Goal: Task Accomplishment & Management: Complete application form

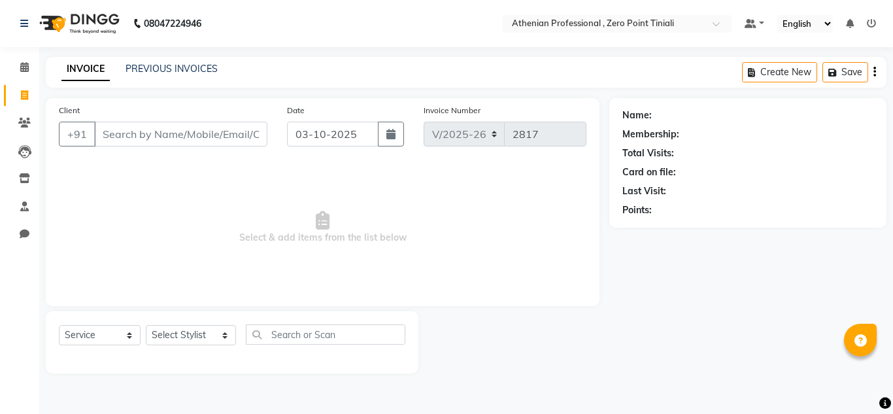
select select "8300"
select select "service"
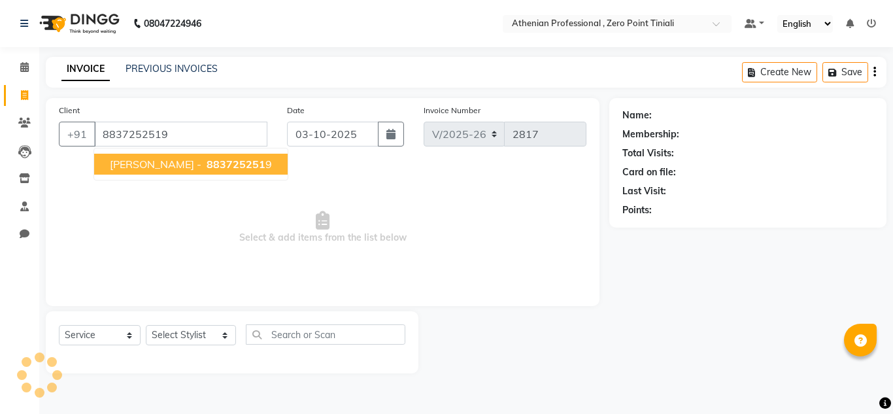
type input "8837252519"
select select "1: Object"
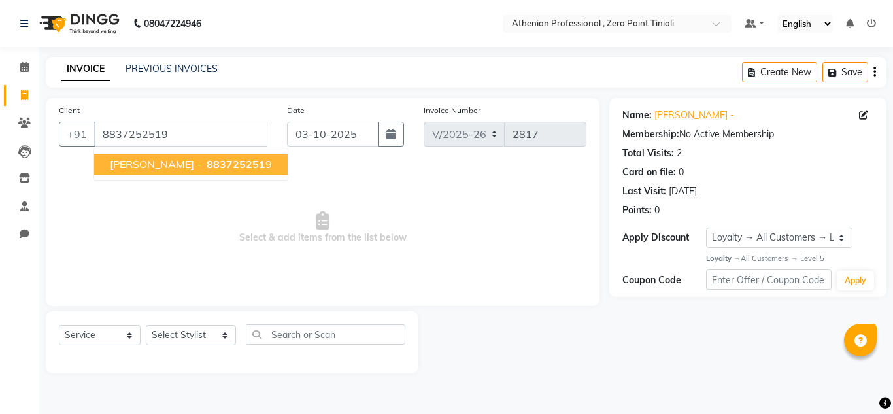
click at [137, 167] on span "[PERSON_NAME] -" at bounding box center [156, 164] width 92 height 13
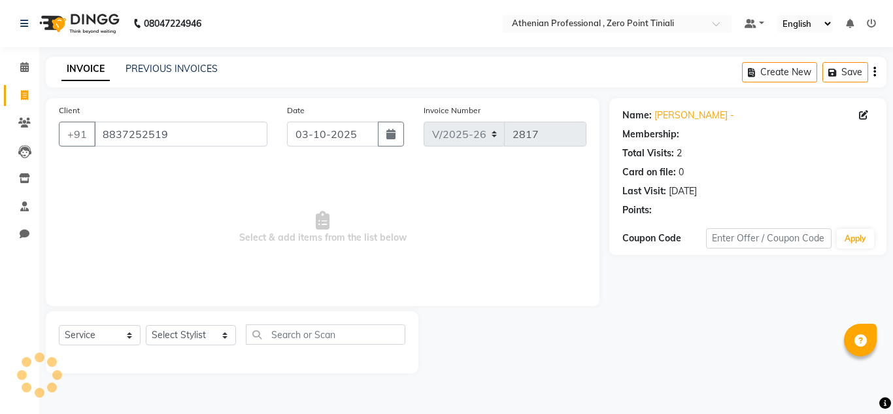
select select "1: Object"
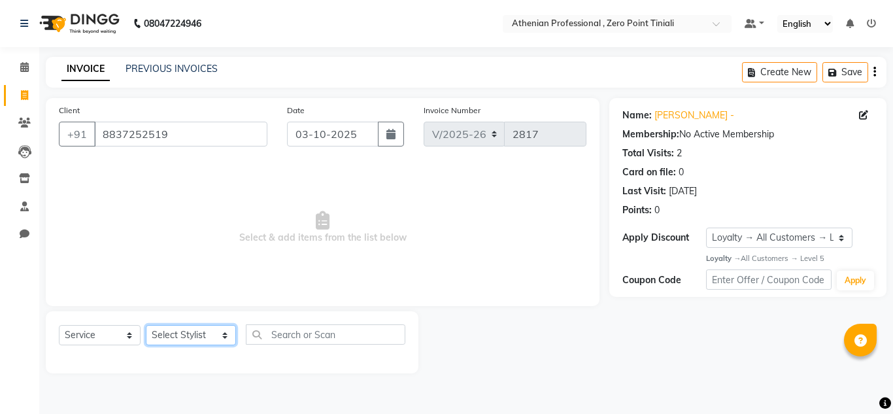
click at [186, 337] on select "Select Stylist [PERSON_NAME][MEDICAL_DATA] Admin [PERSON_NAME] BIHAM LINDUM NEM…" at bounding box center [191, 335] width 90 height 20
select select "92479"
click at [146, 325] on select "Select Stylist [PERSON_NAME][MEDICAL_DATA] Admin [PERSON_NAME] BIHAM LINDUM NEM…" at bounding box center [191, 335] width 90 height 20
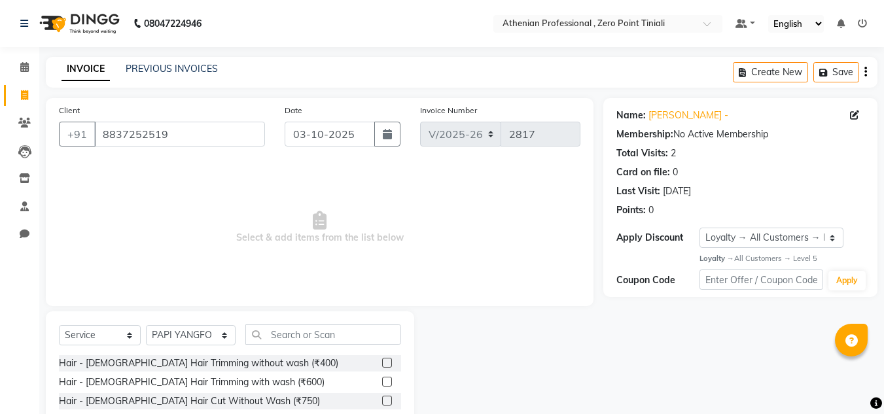
click at [298, 346] on div "Select Service Product Membership Package Voucher Prepaid Gift Card Select Styl…" at bounding box center [230, 339] width 342 height 31
click at [320, 343] on input "text" at bounding box center [323, 334] width 156 height 20
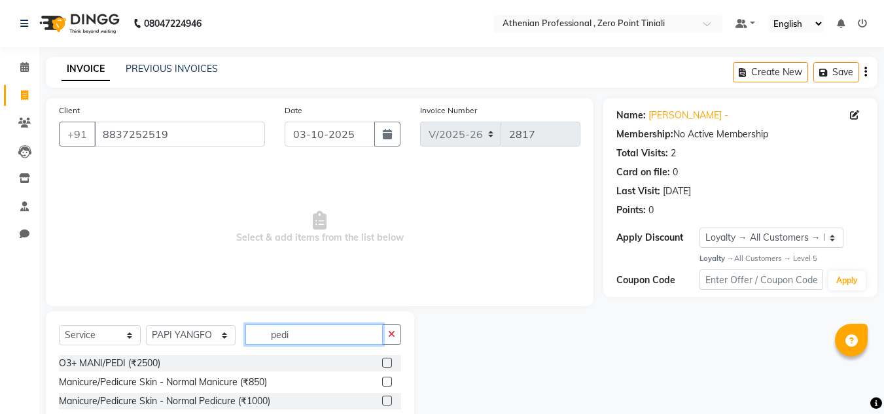
type input "pedi"
click at [371, 403] on div "Manicure/Pedicure Skin - Normal Pedicure (₹1000)" at bounding box center [230, 401] width 342 height 16
click at [382, 405] on label at bounding box center [387, 401] width 10 height 10
click at [382, 405] on input "checkbox" at bounding box center [386, 401] width 9 height 9
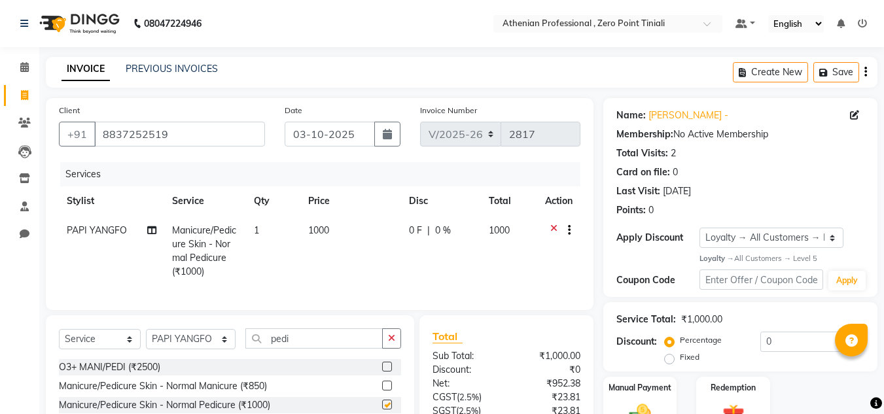
checkbox input "false"
click at [175, 349] on select "Select Stylist [PERSON_NAME][MEDICAL_DATA] Admin [PERSON_NAME] BIHAM LINDUM NEM…" at bounding box center [191, 339] width 90 height 20
select select "80200"
click at [146, 339] on select "Select Stylist [PERSON_NAME][MEDICAL_DATA] Admin [PERSON_NAME] BIHAM LINDUM NEM…" at bounding box center [191, 339] width 90 height 20
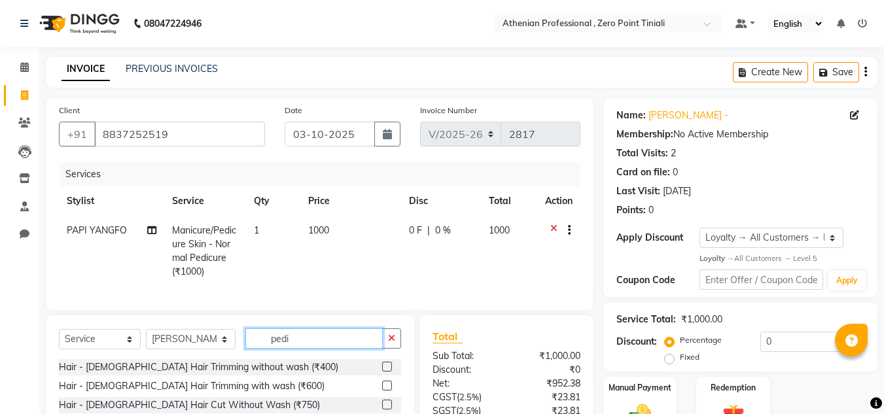
click at [301, 349] on input "pedi" at bounding box center [313, 338] width 137 height 20
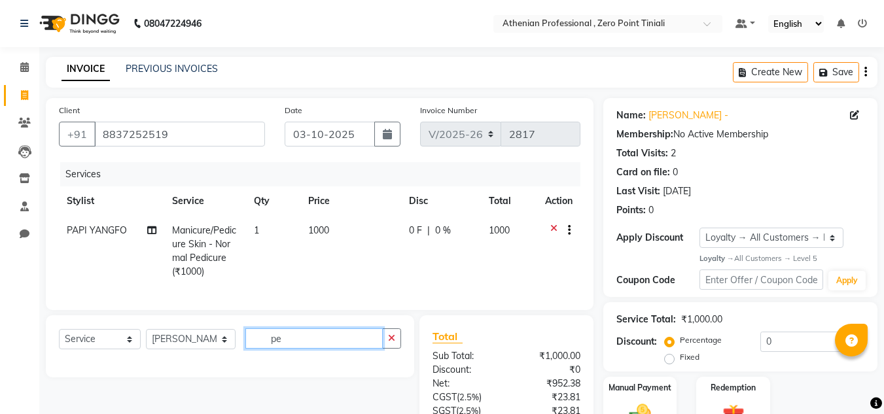
type input "p"
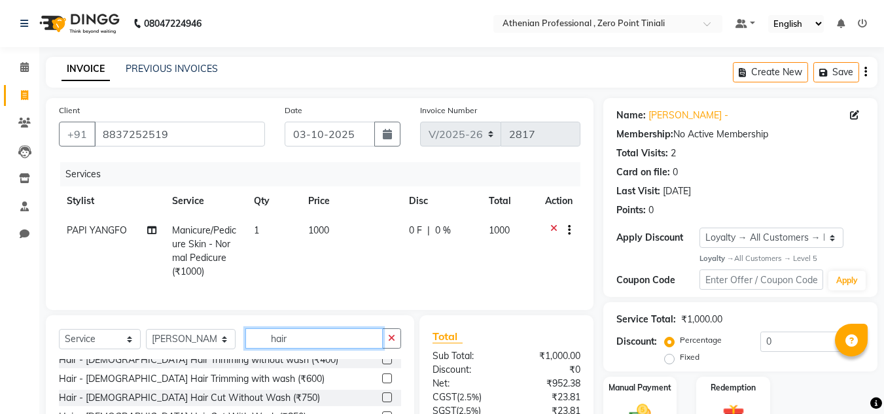
scroll to position [8, 0]
type input "hair"
click at [382, 402] on label at bounding box center [387, 397] width 10 height 10
click at [382, 402] on input "checkbox" at bounding box center [386, 397] width 9 height 9
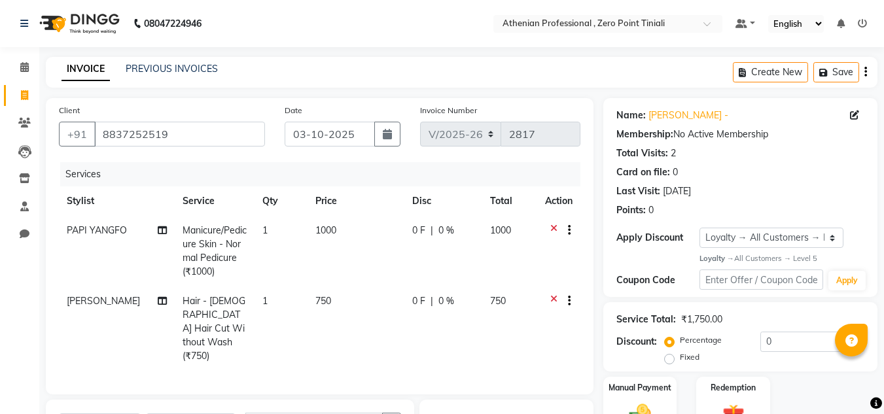
checkbox input "false"
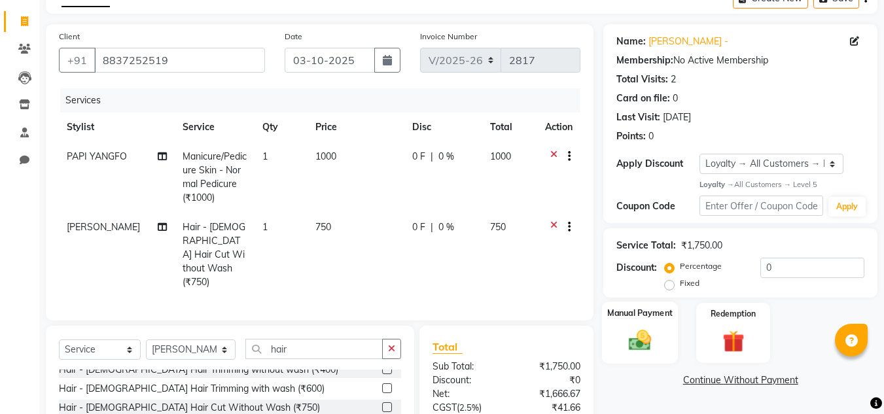
click at [631, 352] on img at bounding box center [639, 341] width 37 height 26
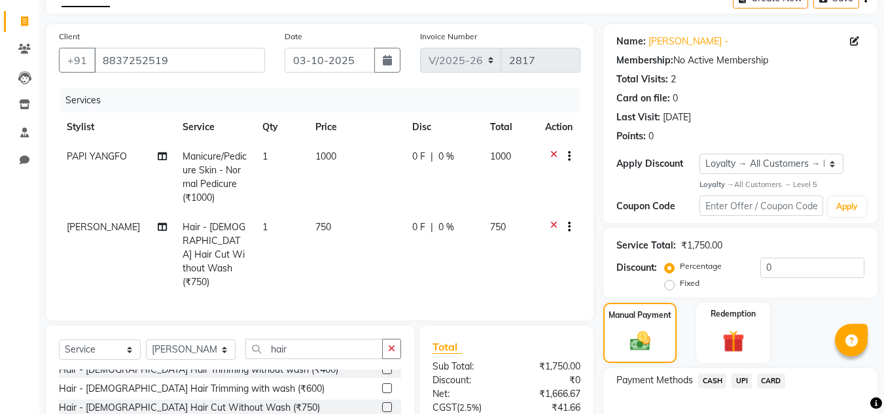
click at [744, 386] on span "UPI" at bounding box center [741, 380] width 20 height 15
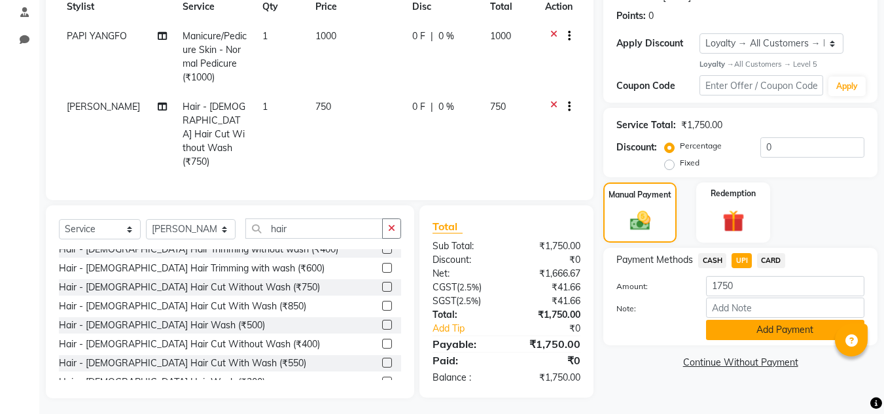
click at [770, 335] on button "Add Payment" at bounding box center [785, 330] width 158 height 20
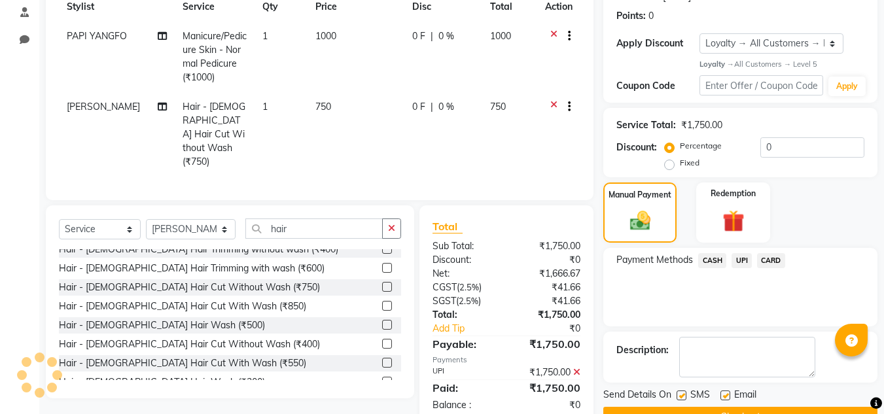
scroll to position [294, 0]
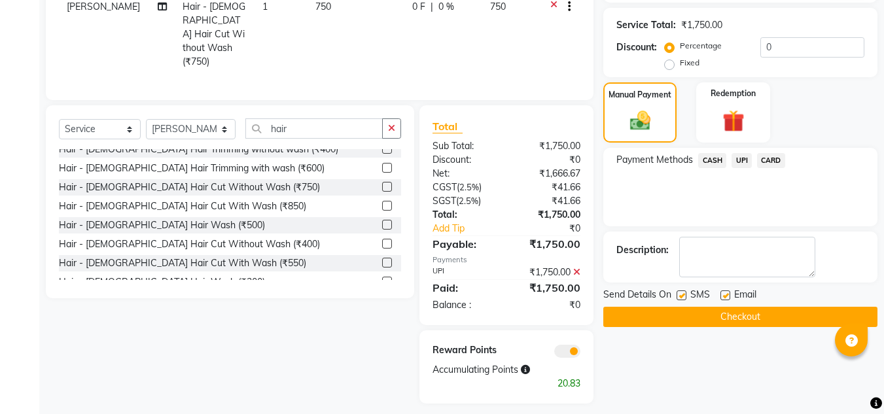
click at [757, 321] on button "Checkout" at bounding box center [740, 317] width 274 height 20
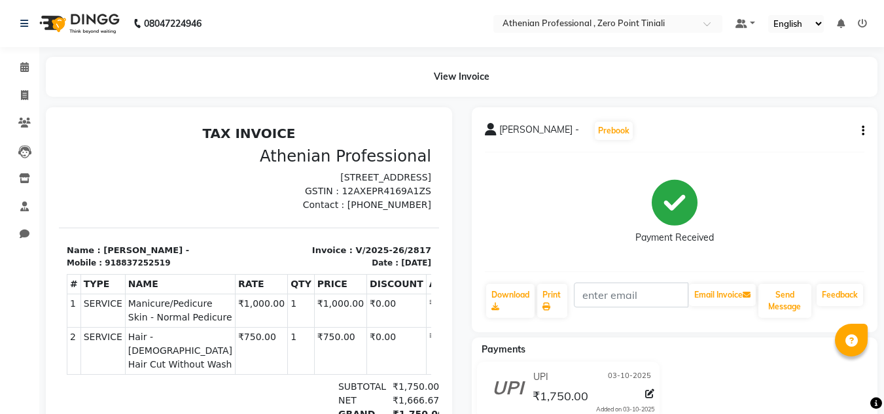
scroll to position [185, 0]
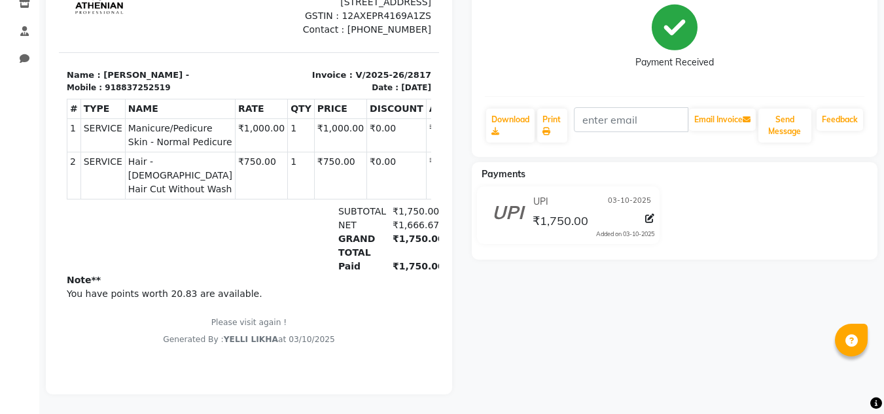
click at [451, 267] on div at bounding box center [249, 163] width 406 height 462
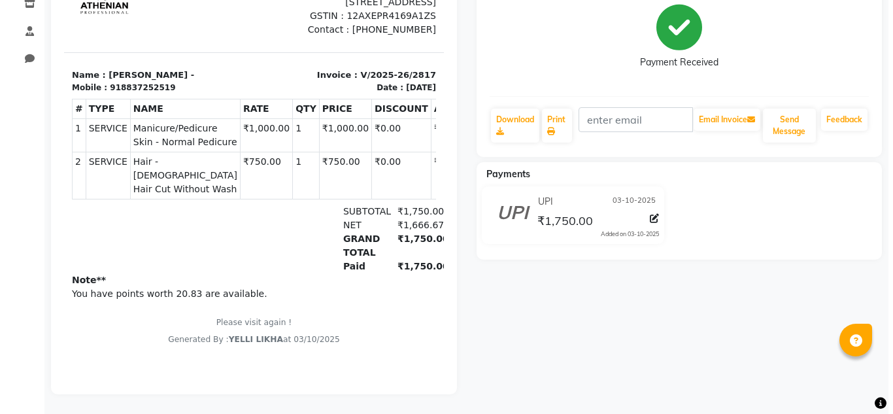
scroll to position [0, 0]
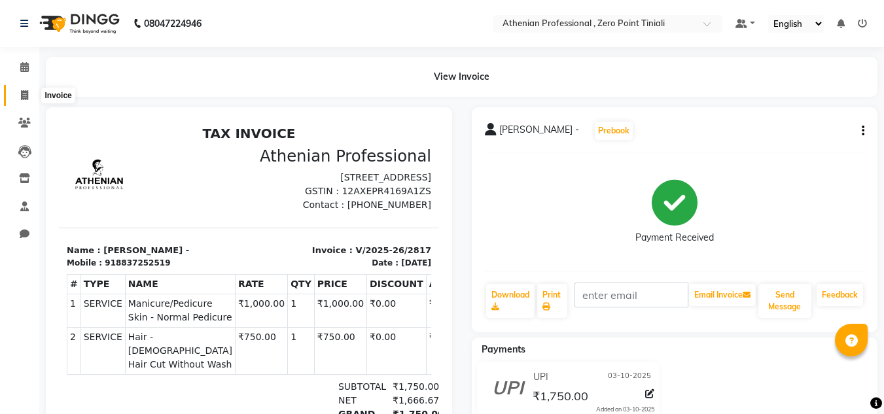
click at [27, 95] on icon at bounding box center [24, 95] width 7 height 10
select select "service"
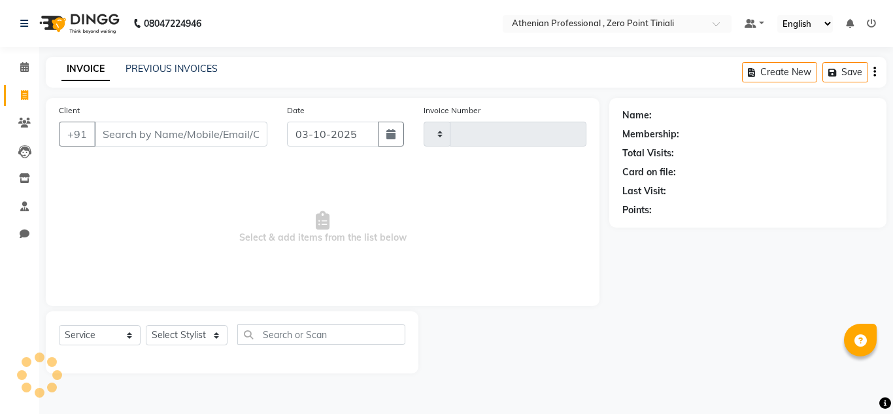
type input "2818"
select select "8300"
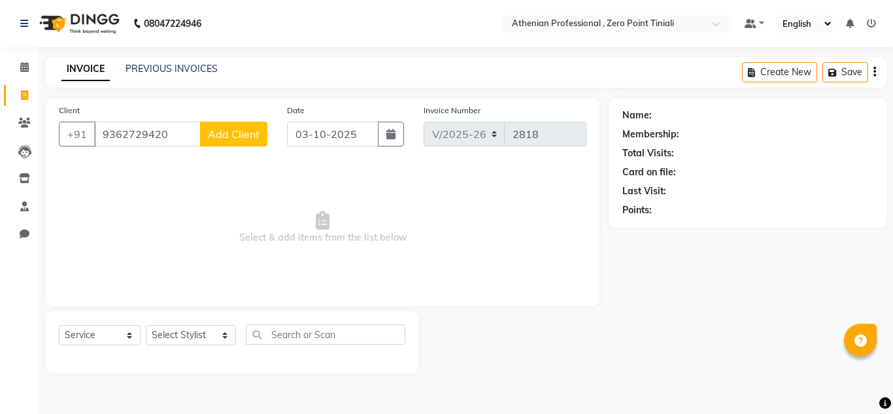
type input "9362729420"
click at [219, 136] on span "Add Client" at bounding box center [234, 134] width 52 height 13
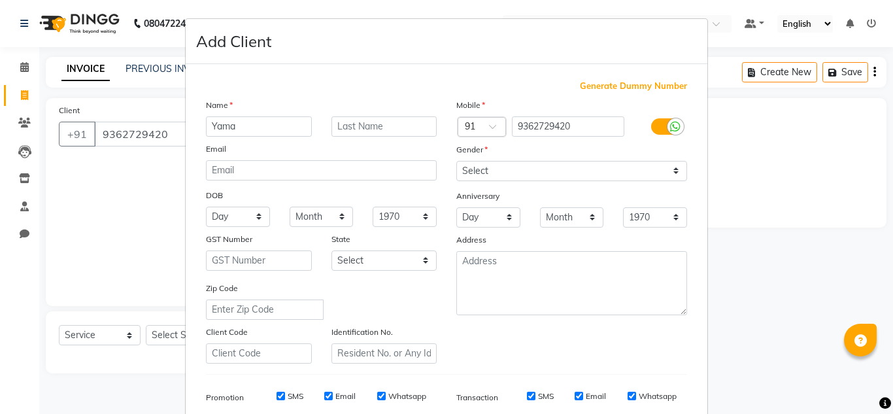
type input "Yama"
click at [352, 128] on input "text" at bounding box center [385, 126] width 106 height 20
type input "Amo"
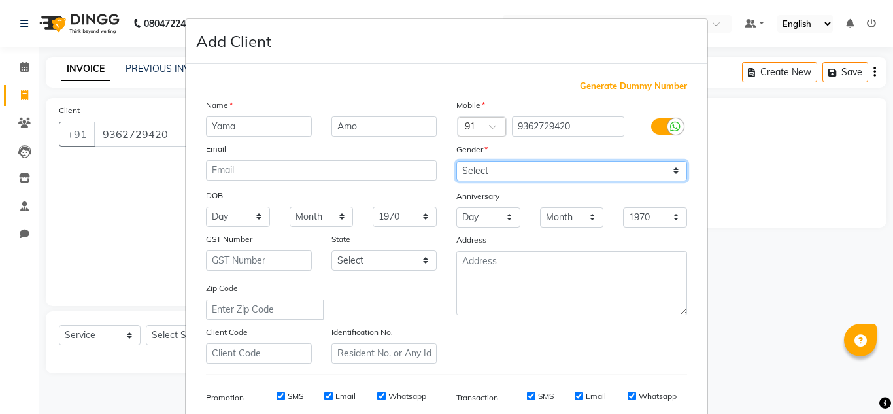
click at [481, 167] on select "Select [DEMOGRAPHIC_DATA] [DEMOGRAPHIC_DATA] Other Prefer Not To Say" at bounding box center [571, 171] width 231 height 20
select select "[DEMOGRAPHIC_DATA]"
click at [456, 161] on select "Select [DEMOGRAPHIC_DATA] [DEMOGRAPHIC_DATA] Other Prefer Not To Say" at bounding box center [571, 171] width 231 height 20
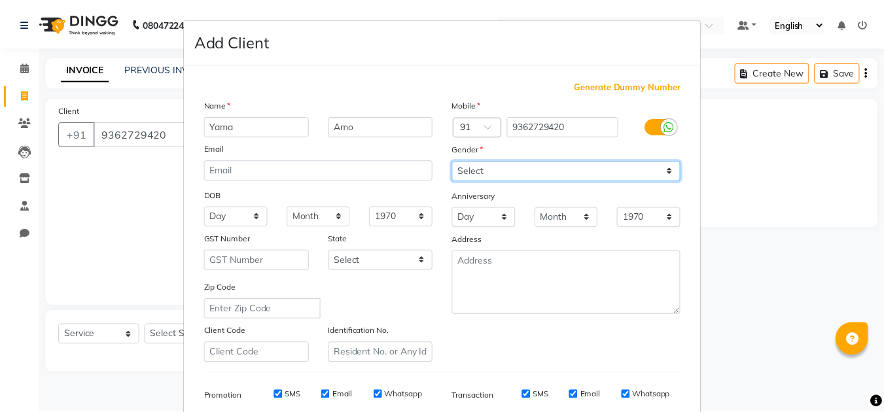
scroll to position [190, 0]
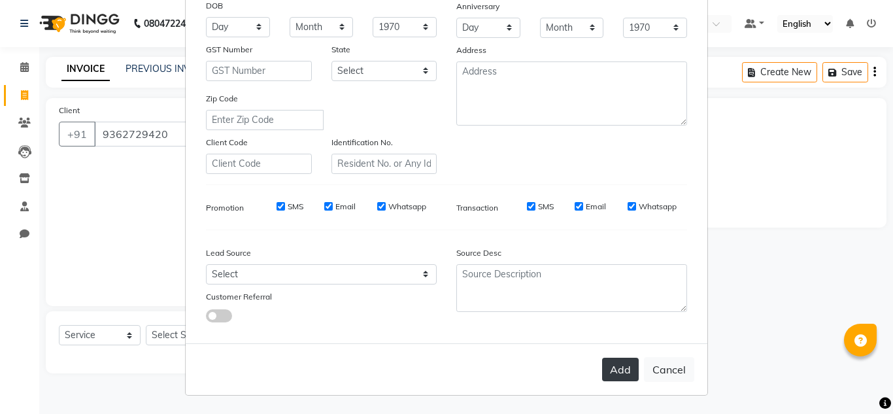
click at [618, 371] on button "Add" at bounding box center [620, 370] width 37 height 24
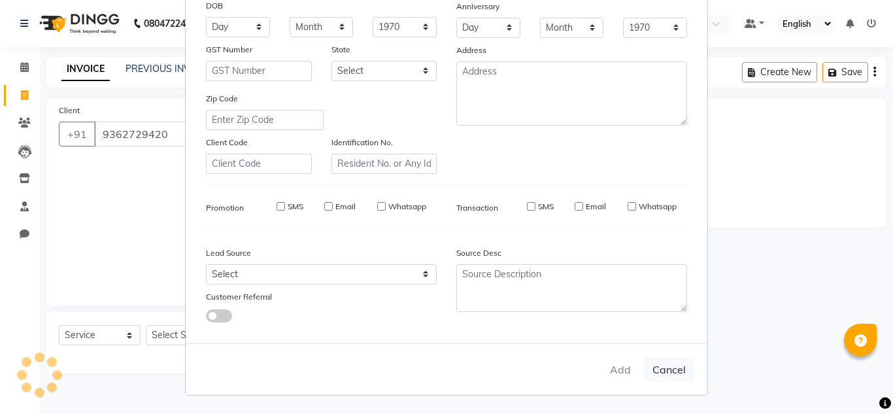
select select
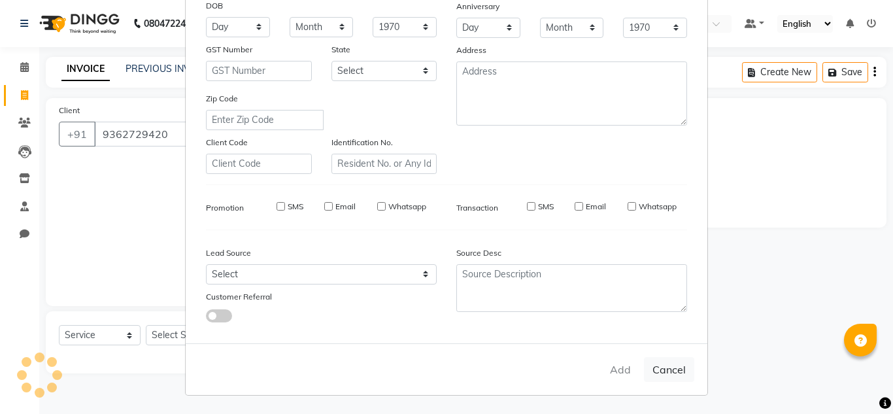
select select
checkbox input "false"
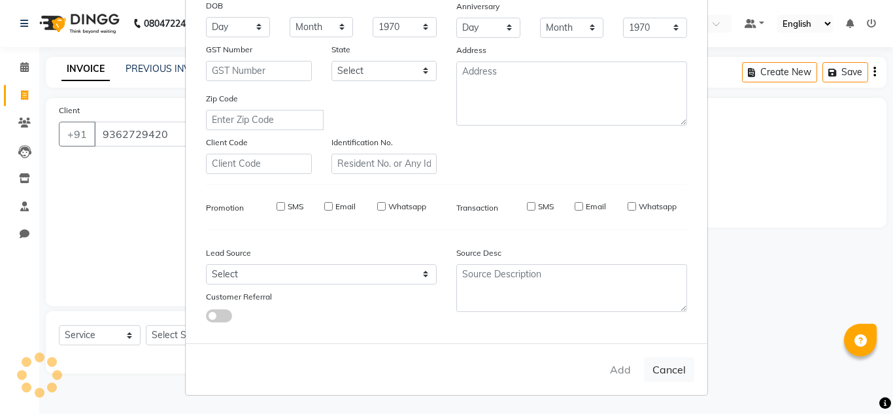
checkbox input "false"
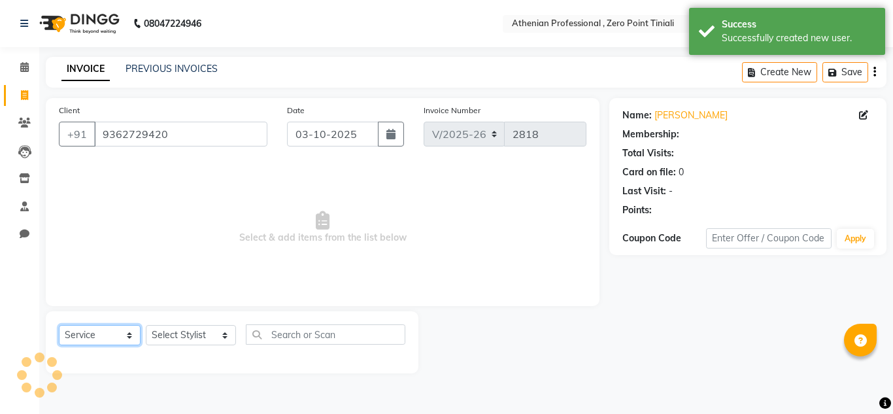
click at [120, 332] on select "Select Service Product Membership Package Voucher Prepaid Gift Card" at bounding box center [100, 335] width 82 height 20
click at [171, 337] on select "Select Stylist [PERSON_NAME][MEDICAL_DATA] Admin [PERSON_NAME] BIHAM LINDUM NEM…" at bounding box center [191, 335] width 90 height 20
select select "1: Object"
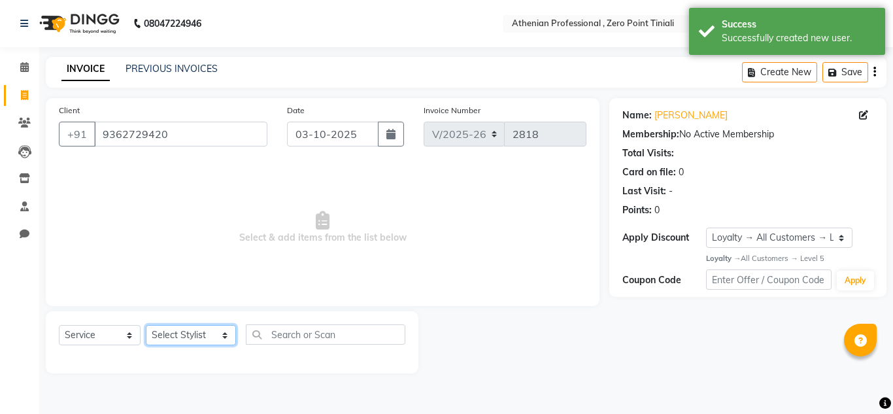
select select "80204"
click at [146, 325] on select "Select Stylist [PERSON_NAME][MEDICAL_DATA] Admin [PERSON_NAME] BIHAM LINDUM NEM…" at bounding box center [191, 335] width 90 height 20
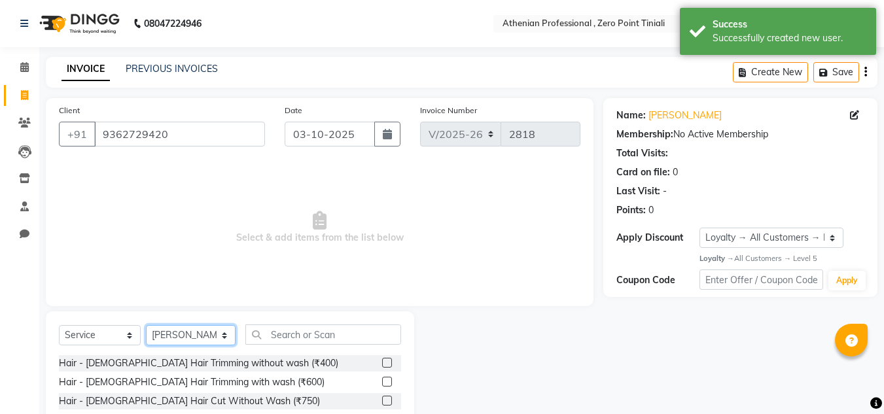
scroll to position [110, 0]
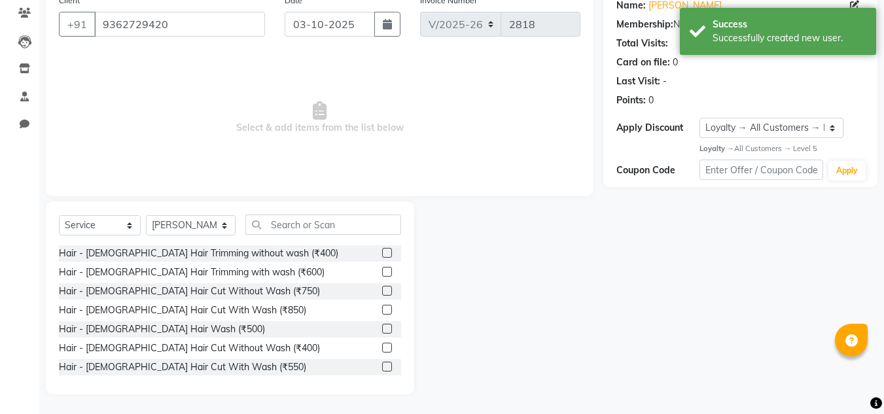
click at [382, 311] on label at bounding box center [387, 310] width 10 height 10
click at [382, 311] on input "checkbox" at bounding box center [386, 310] width 9 height 9
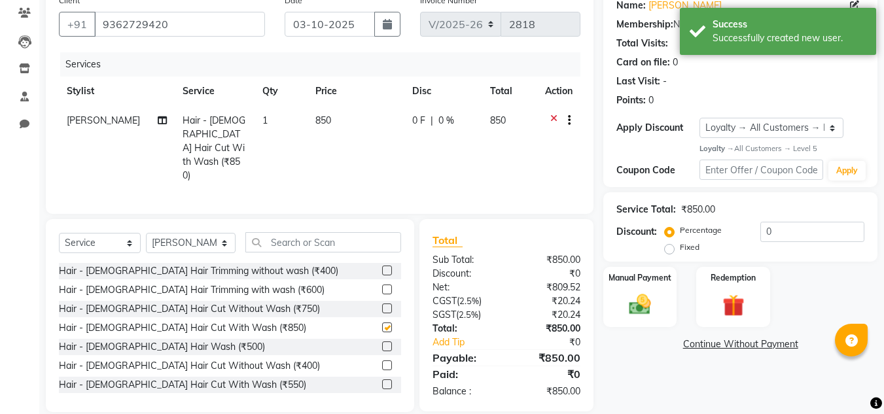
checkbox input "false"
click at [207, 233] on select "Select Stylist [PERSON_NAME][MEDICAL_DATA] Admin [PERSON_NAME] BIHAM LINDUM NEM…" at bounding box center [191, 243] width 90 height 20
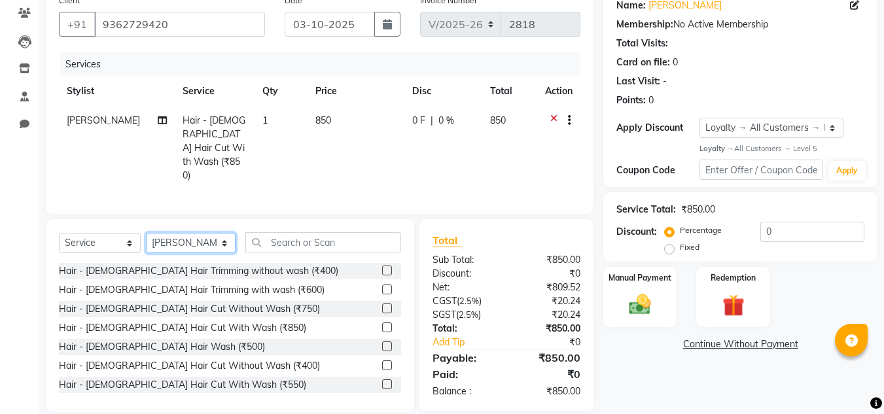
select select "80207"
click at [146, 233] on select "Select Stylist [PERSON_NAME][MEDICAL_DATA] Admin [PERSON_NAME] BIHAM LINDUM NEM…" at bounding box center [191, 243] width 90 height 20
click at [303, 232] on input "text" at bounding box center [323, 242] width 156 height 20
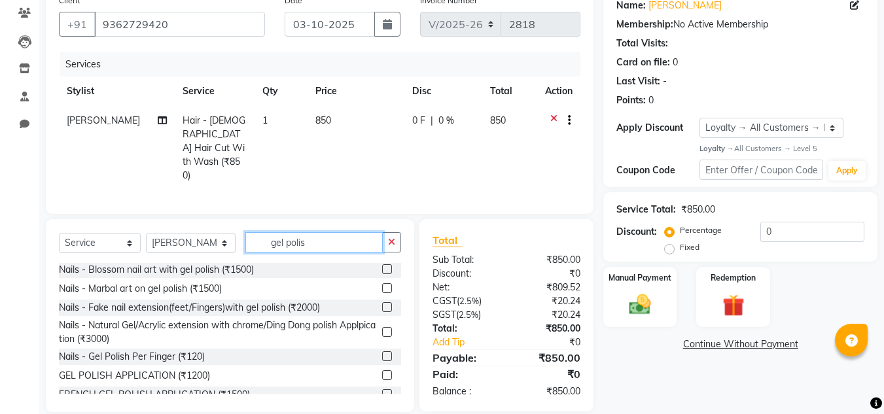
scroll to position [40, 0]
type input "gel polis"
click at [382, 369] on label at bounding box center [387, 374] width 10 height 10
click at [382, 371] on input "checkbox" at bounding box center [386, 375] width 9 height 9
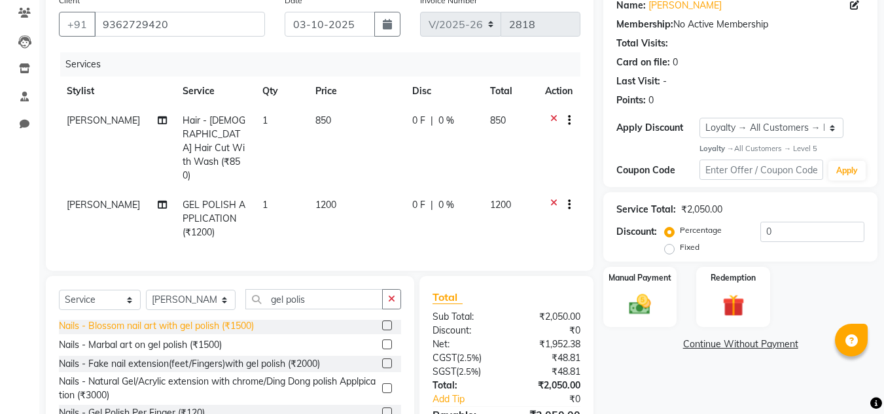
checkbox input "false"
click at [197, 290] on select "Select Stylist [PERSON_NAME][MEDICAL_DATA] Admin [PERSON_NAME] BIHAM LINDUM NEM…" at bounding box center [191, 300] width 90 height 20
select select "92479"
click at [146, 290] on select "Select Stylist [PERSON_NAME][MEDICAL_DATA] Admin [PERSON_NAME] BIHAM LINDUM NEM…" at bounding box center [191, 300] width 90 height 20
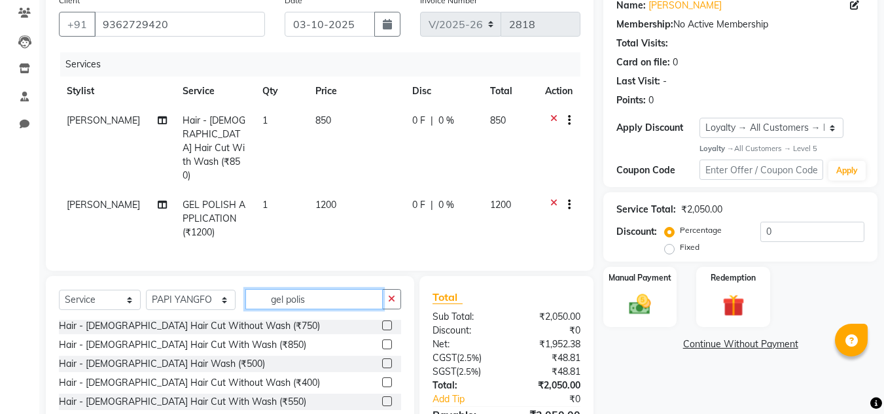
drag, startPoint x: 305, startPoint y: 284, endPoint x: 248, endPoint y: 282, distance: 57.0
click at [248, 289] on input "gel polis" at bounding box center [313, 299] width 137 height 20
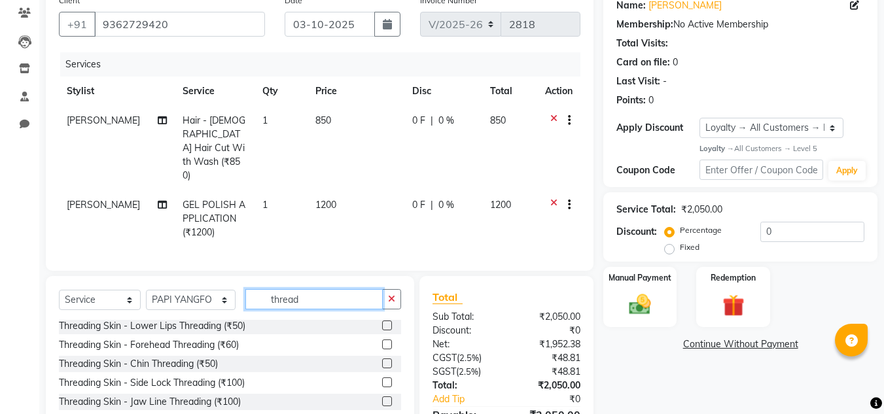
type input "thread"
click at [382, 320] on label at bounding box center [387, 325] width 10 height 10
click at [382, 322] on input "checkbox" at bounding box center [386, 326] width 9 height 9
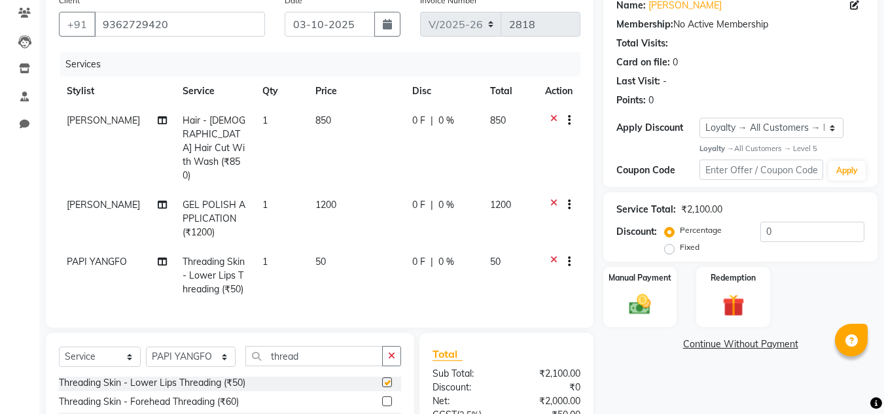
checkbox input "false"
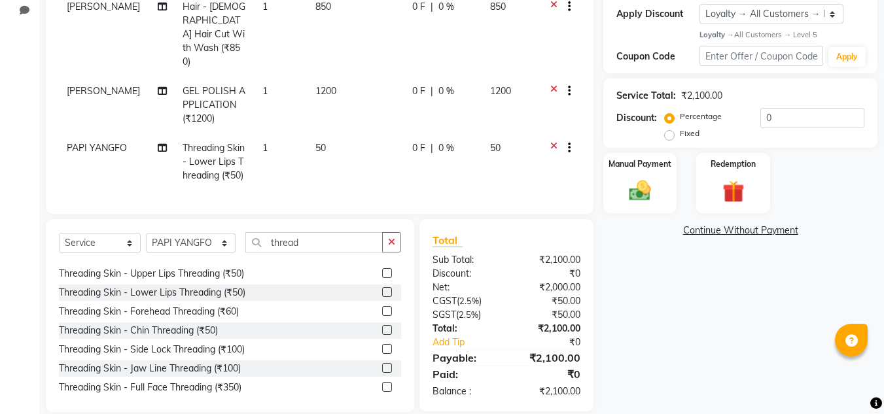
scroll to position [0, 0]
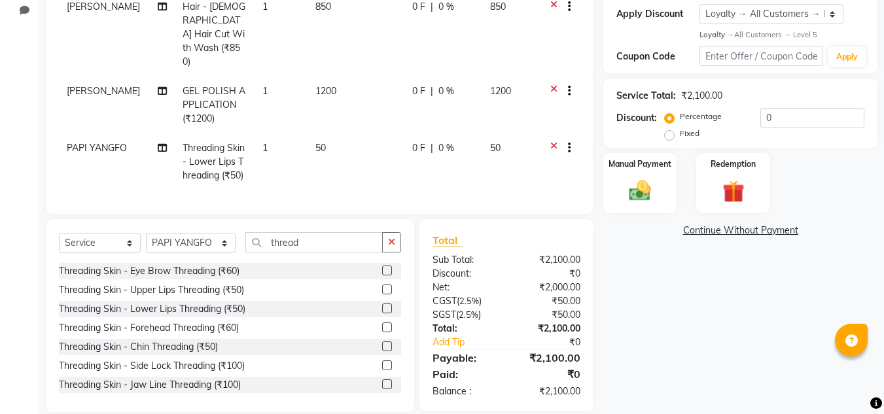
click at [382, 284] on label at bounding box center [387, 289] width 10 height 10
click at [382, 286] on input "checkbox" at bounding box center [386, 290] width 9 height 9
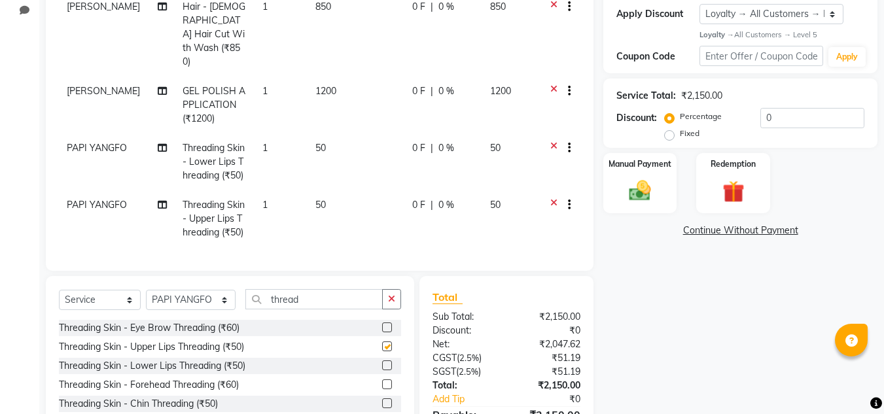
checkbox input "false"
click at [643, 180] on img at bounding box center [639, 191] width 37 height 26
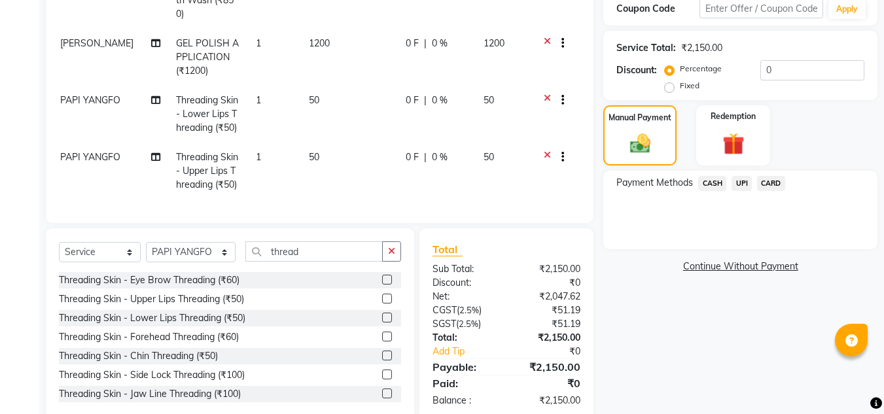
scroll to position [0, 7]
click at [548, 94] on icon at bounding box center [546, 102] width 7 height 16
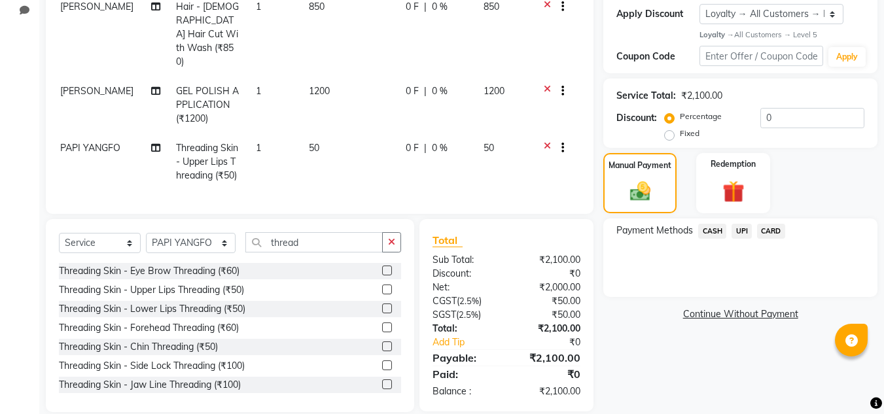
click at [382, 266] on label at bounding box center [387, 271] width 10 height 10
click at [382, 267] on input "checkbox" at bounding box center [386, 271] width 9 height 9
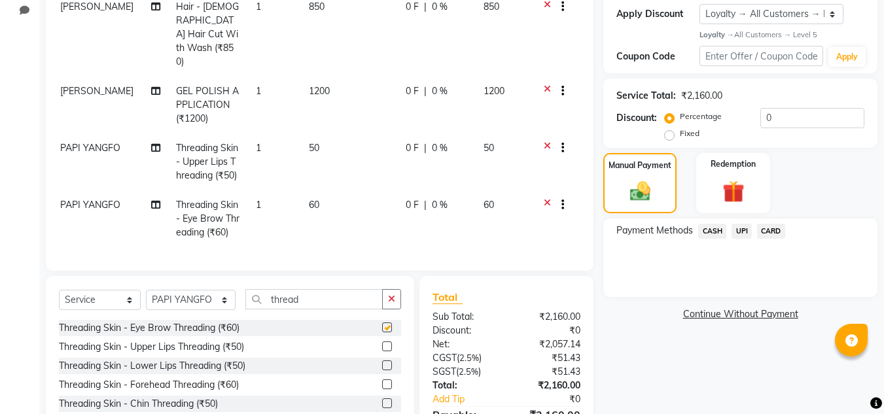
scroll to position [271, 0]
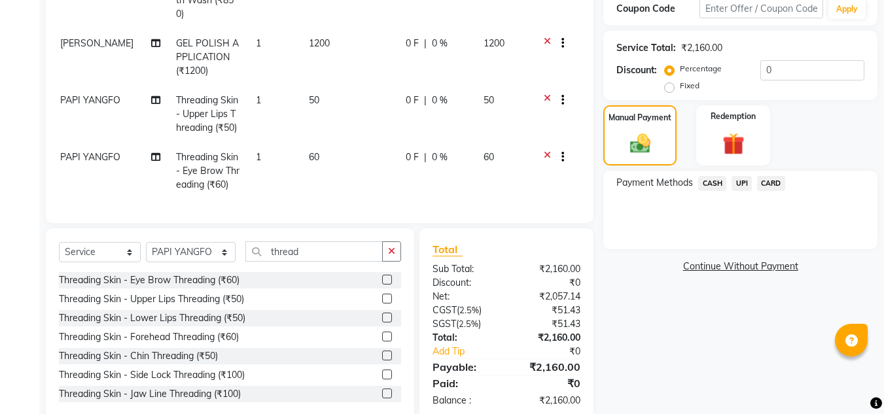
checkbox input "false"
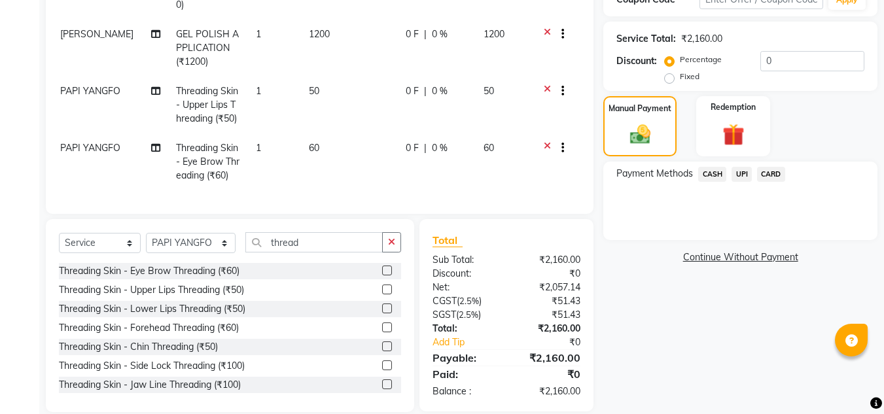
click at [740, 174] on span "UPI" at bounding box center [741, 174] width 20 height 15
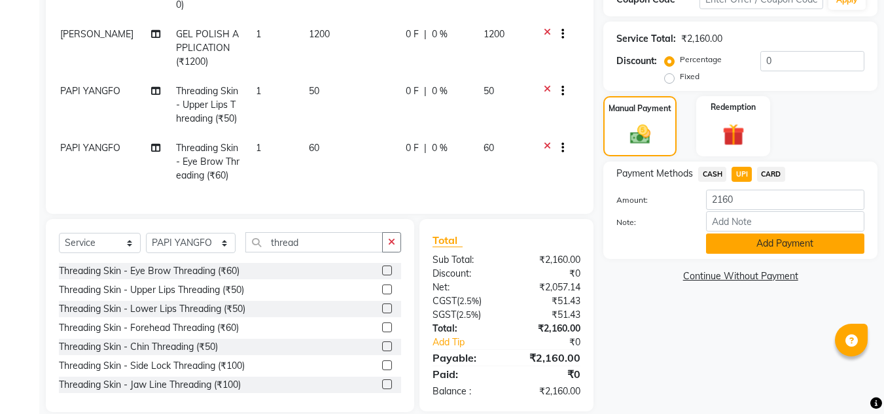
click at [746, 239] on button "Add Payment" at bounding box center [785, 243] width 158 height 20
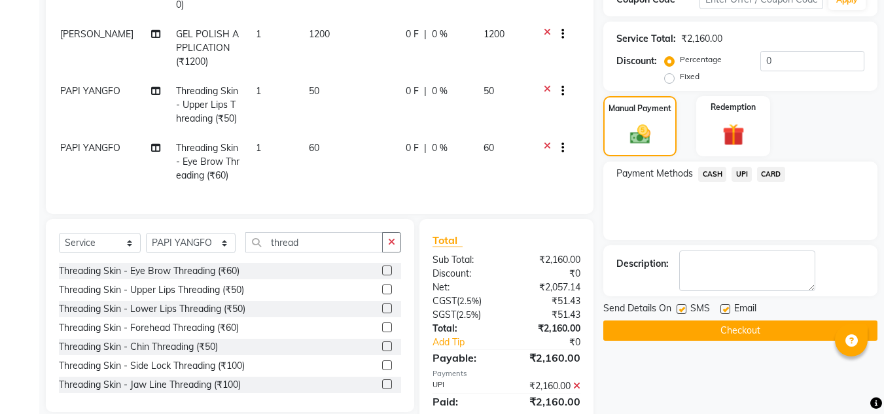
scroll to position [386, 0]
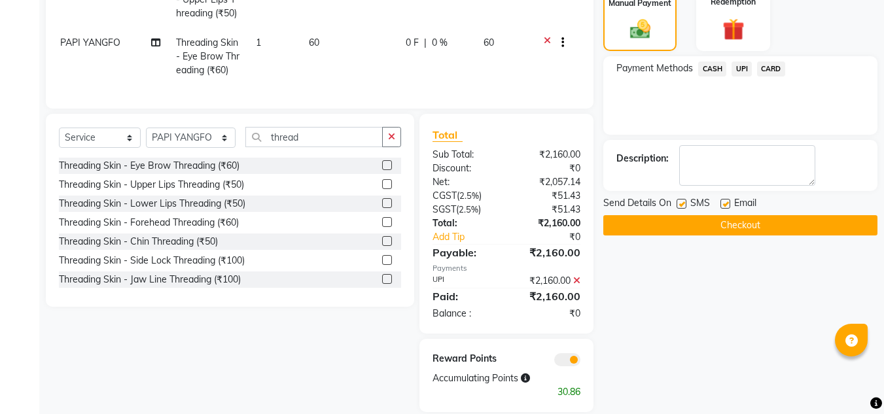
click at [712, 230] on button "Checkout" at bounding box center [740, 225] width 274 height 20
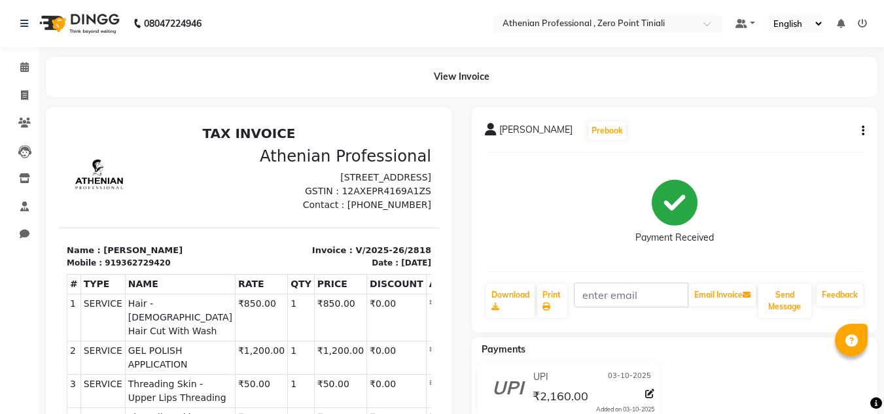
click at [712, 231] on div "Payment Received" at bounding box center [674, 238] width 78 height 14
click at [26, 95] on icon at bounding box center [24, 95] width 7 height 10
select select "service"
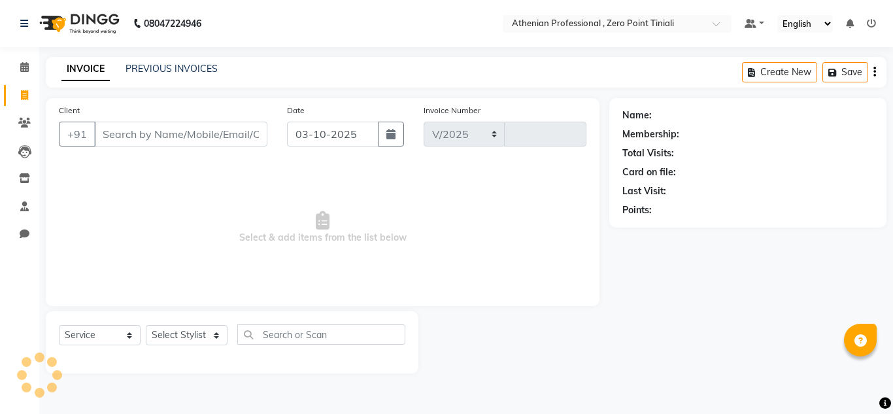
select select "8300"
type input "2819"
type input "r"
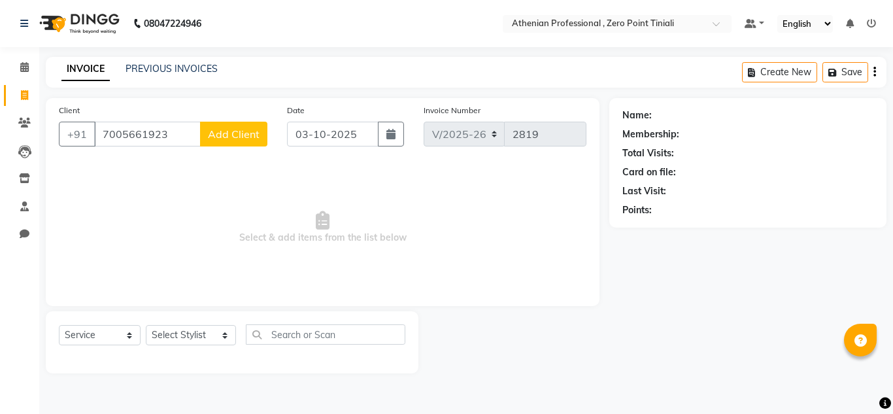
type input "7005661923"
click at [230, 127] on button "Add Client" at bounding box center [233, 134] width 67 height 25
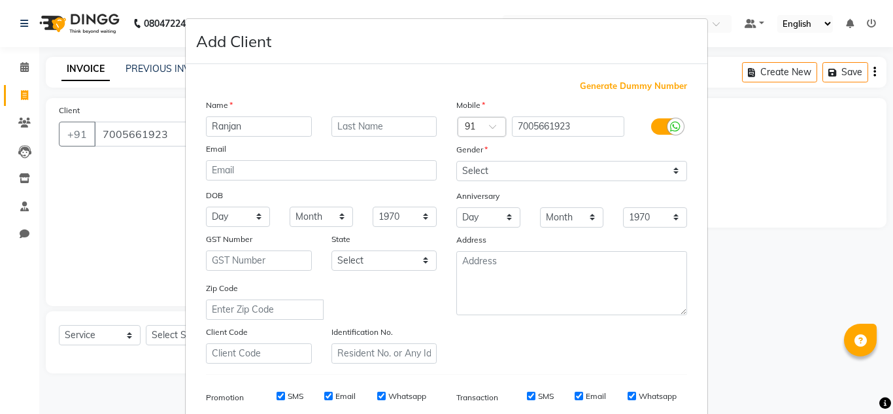
type input "Ranjan"
click at [350, 130] on input "text" at bounding box center [385, 126] width 106 height 20
type input "[GEOGRAPHIC_DATA]"
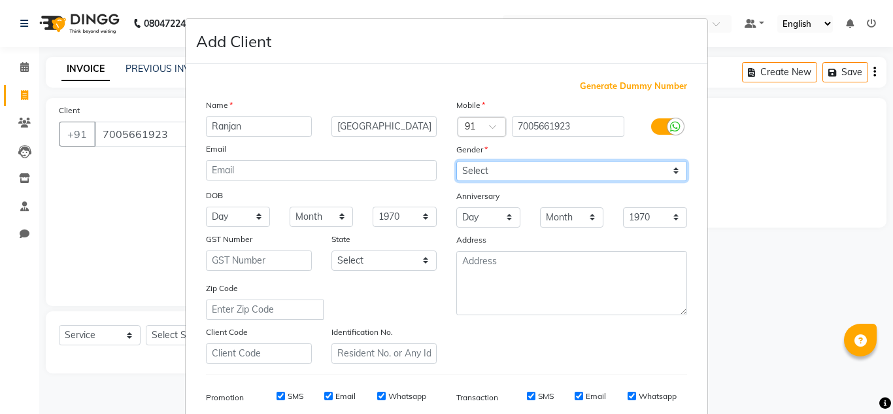
click at [491, 165] on select "Select [DEMOGRAPHIC_DATA] [DEMOGRAPHIC_DATA] Other Prefer Not To Say" at bounding box center [571, 171] width 231 height 20
select select "[DEMOGRAPHIC_DATA]"
click at [456, 161] on select "Select [DEMOGRAPHIC_DATA] [DEMOGRAPHIC_DATA] Other Prefer Not To Say" at bounding box center [571, 171] width 231 height 20
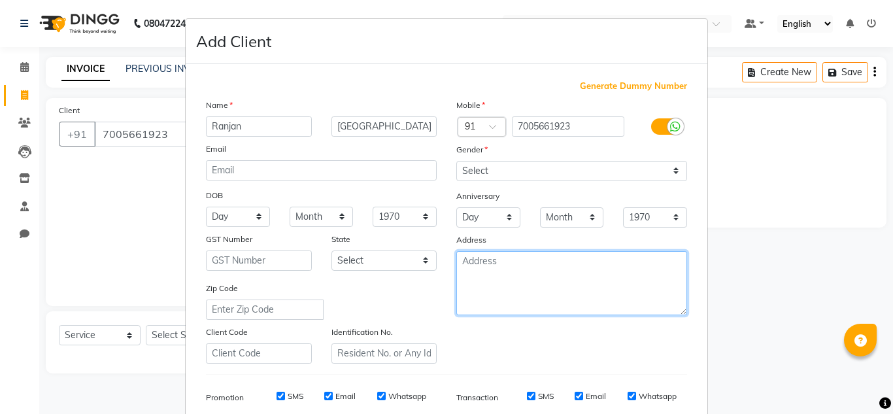
click at [584, 289] on textarea at bounding box center [571, 283] width 231 height 64
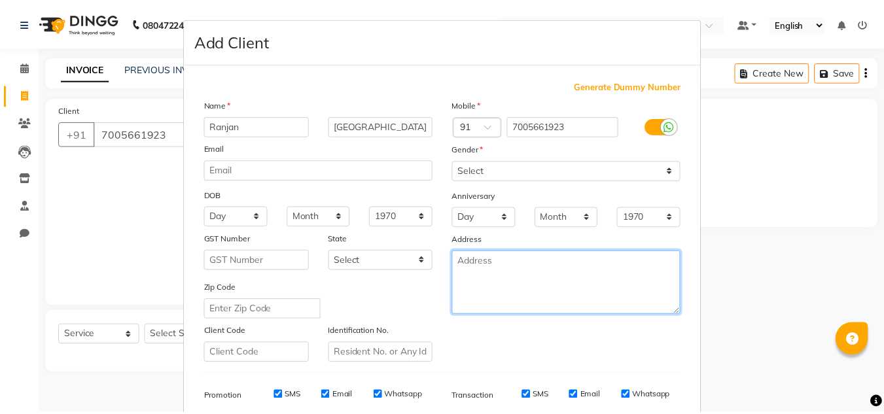
scroll to position [190, 0]
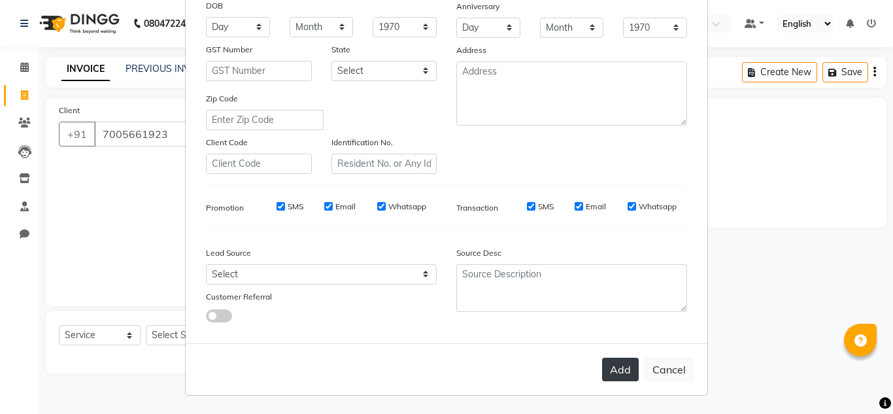
click at [623, 363] on button "Add" at bounding box center [620, 370] width 37 height 24
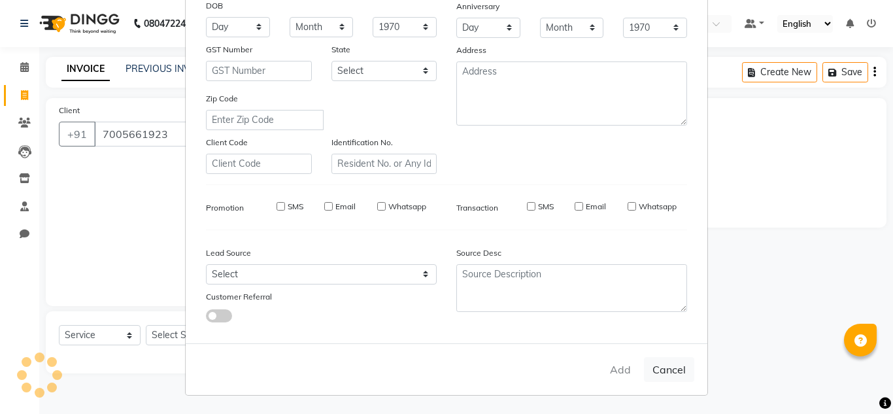
select select
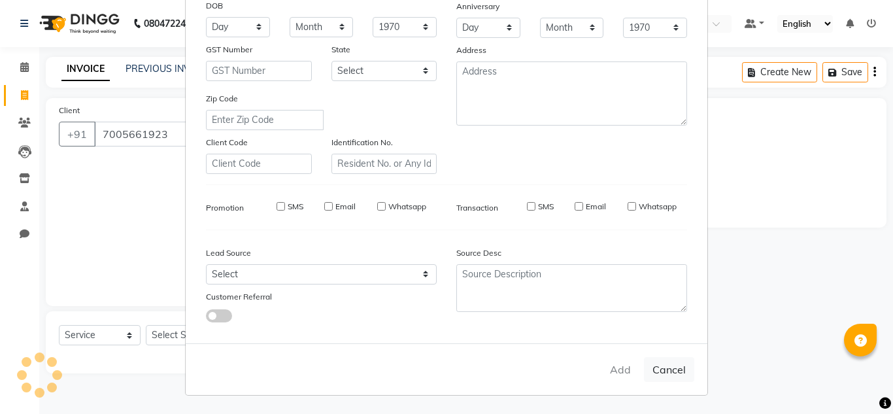
select select
checkbox input "false"
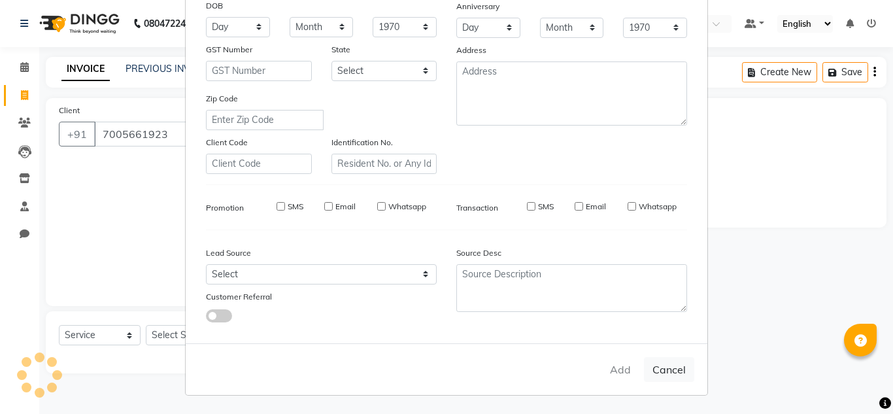
checkbox input "false"
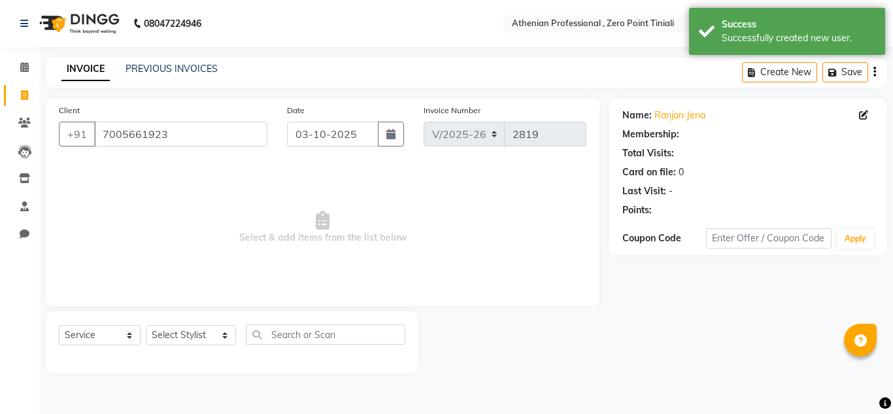
select select "1: Object"
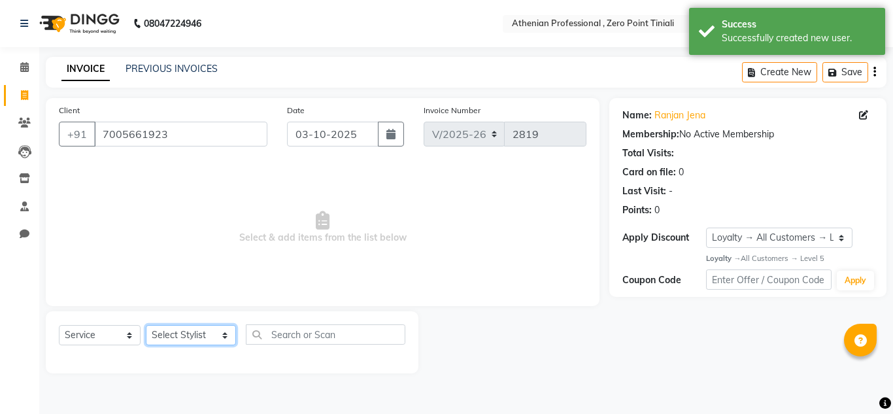
click at [173, 328] on select "Select Stylist [PERSON_NAME][MEDICAL_DATA] Admin [PERSON_NAME] BIHAM LINDUM NEM…" at bounding box center [191, 335] width 90 height 20
select select "80201"
click at [146, 325] on select "Select Stylist [PERSON_NAME][MEDICAL_DATA] Admin [PERSON_NAME] BIHAM LINDUM NEM…" at bounding box center [191, 335] width 90 height 20
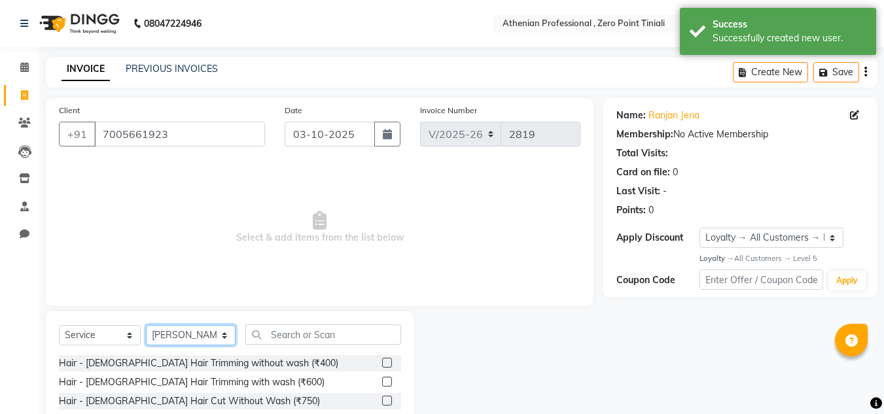
scroll to position [84, 0]
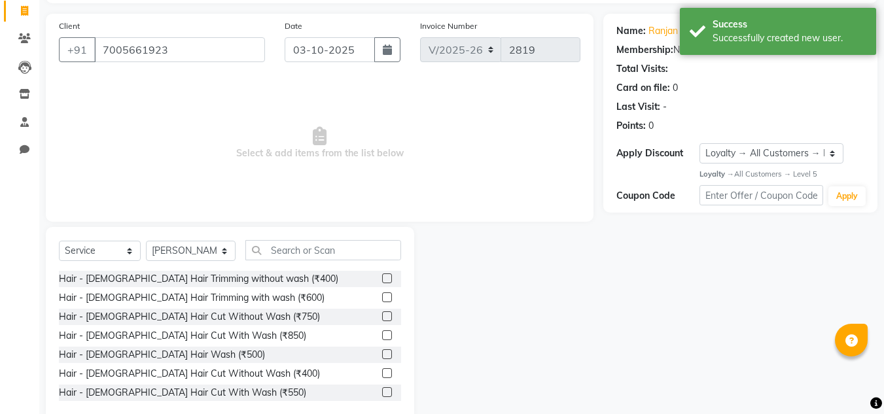
click at [382, 372] on label at bounding box center [387, 373] width 10 height 10
click at [382, 372] on input "checkbox" at bounding box center [386, 373] width 9 height 9
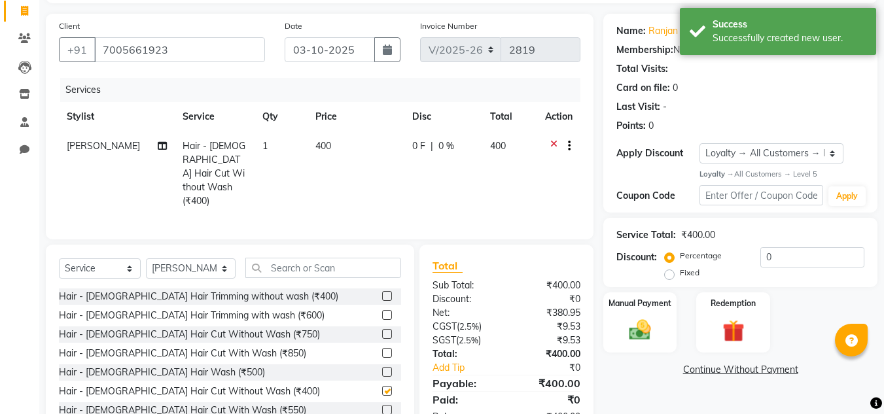
checkbox input "false"
click at [292, 258] on input "text" at bounding box center [323, 268] width 156 height 20
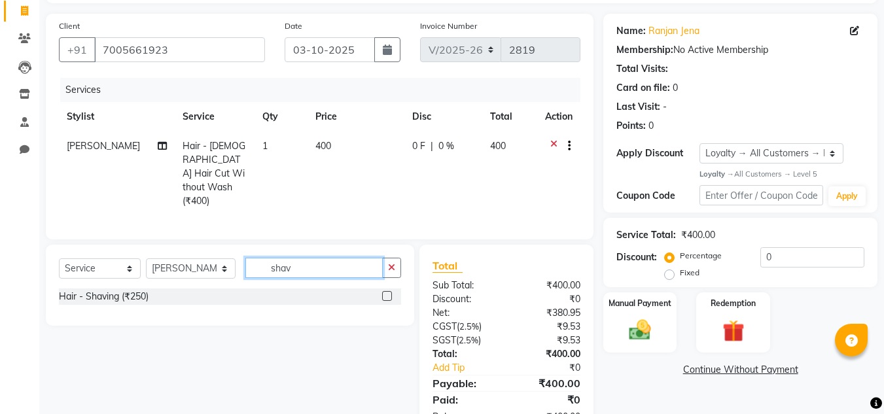
type input "shav"
click at [385, 291] on label at bounding box center [387, 296] width 10 height 10
click at [385, 292] on input "checkbox" at bounding box center [386, 296] width 9 height 9
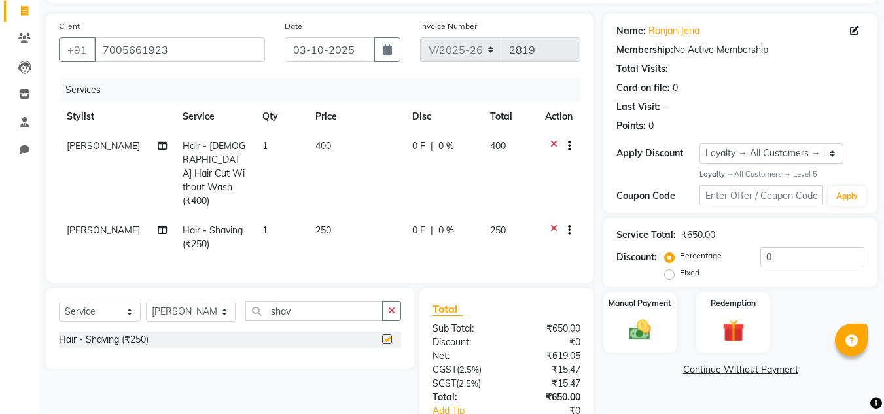
checkbox input "false"
drag, startPoint x: 312, startPoint y: 288, endPoint x: 205, endPoint y: 290, distance: 106.6
click at [205, 301] on div "Select Service Product Membership Package Voucher Prepaid Gift Card Select Styl…" at bounding box center [230, 316] width 342 height 31
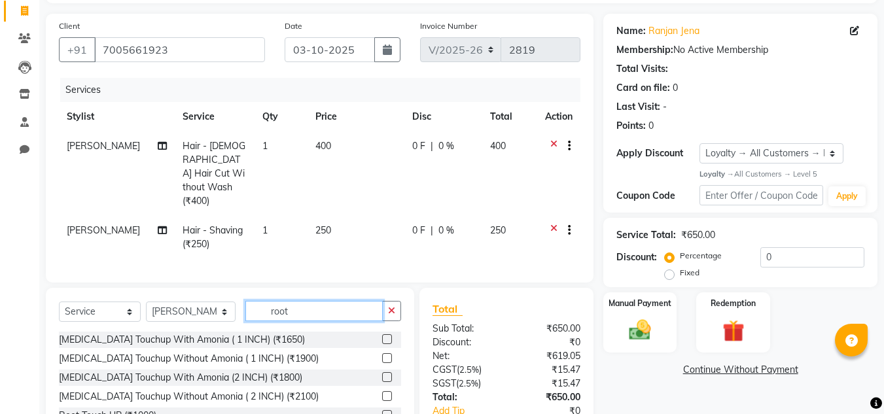
type input "root"
click at [390, 334] on label at bounding box center [387, 339] width 10 height 10
click at [390, 335] on input "checkbox" at bounding box center [386, 339] width 9 height 9
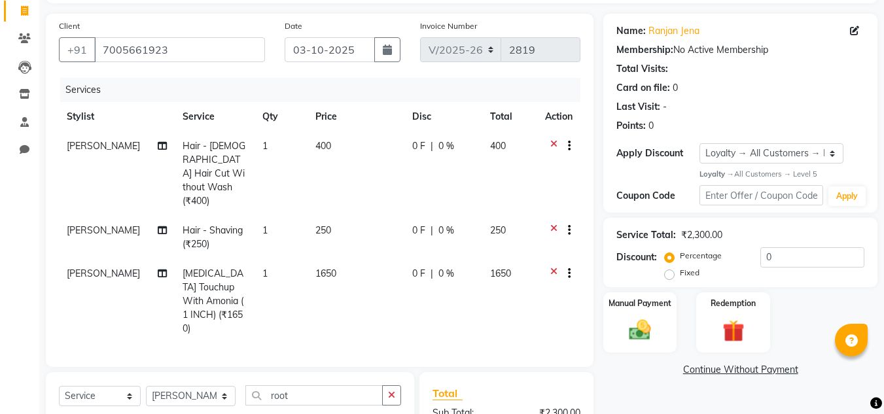
checkbox input "false"
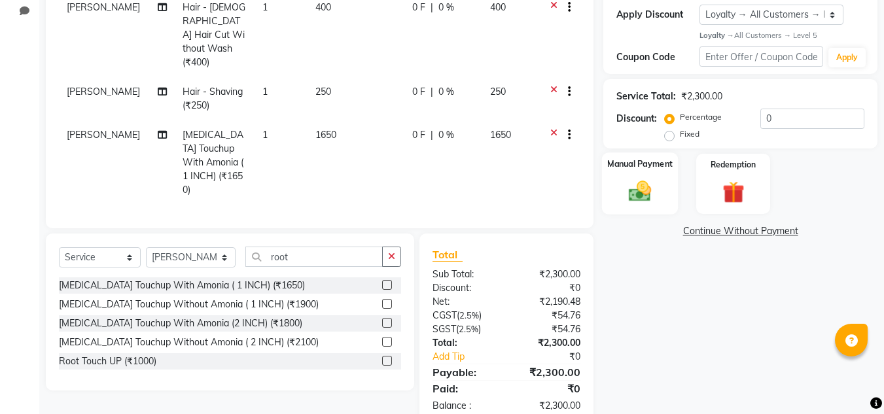
click at [647, 196] on img at bounding box center [639, 192] width 37 height 26
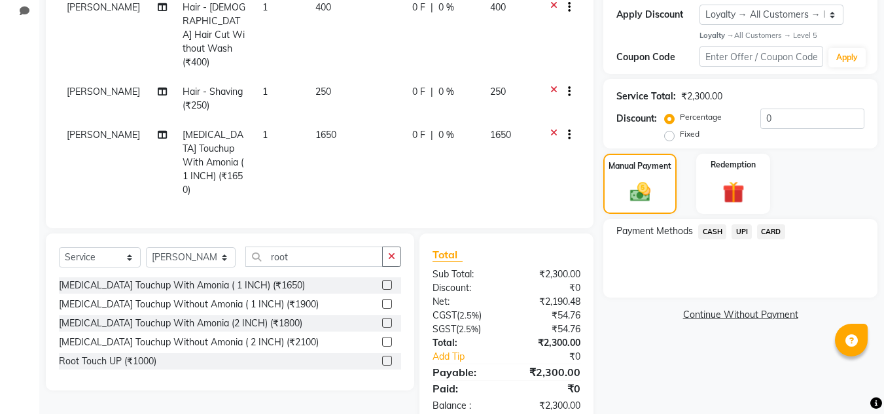
click at [742, 232] on span "UPI" at bounding box center [741, 231] width 20 height 15
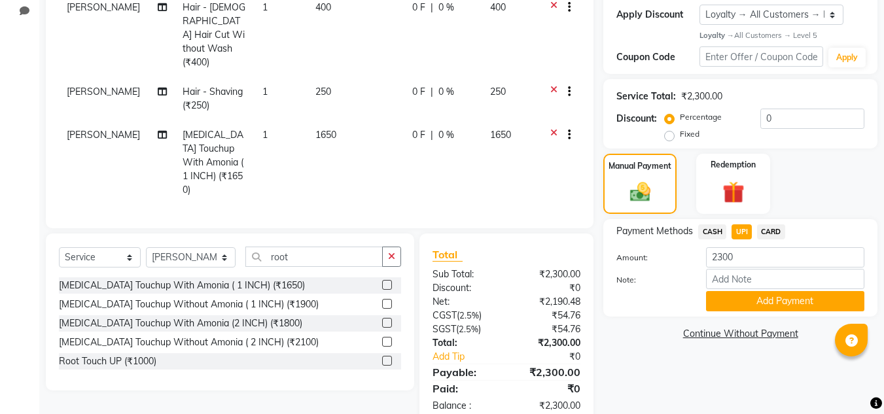
click at [742, 232] on span "UPI" at bounding box center [741, 231] width 20 height 15
click at [744, 303] on button "Add Payment" at bounding box center [785, 301] width 158 height 20
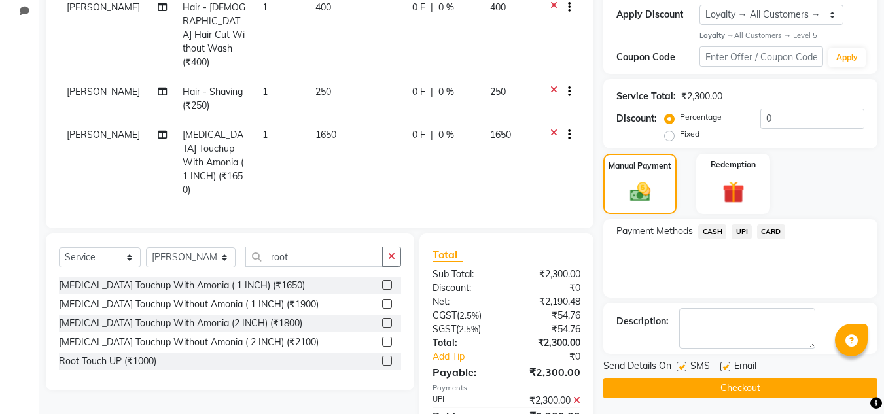
scroll to position [329, 0]
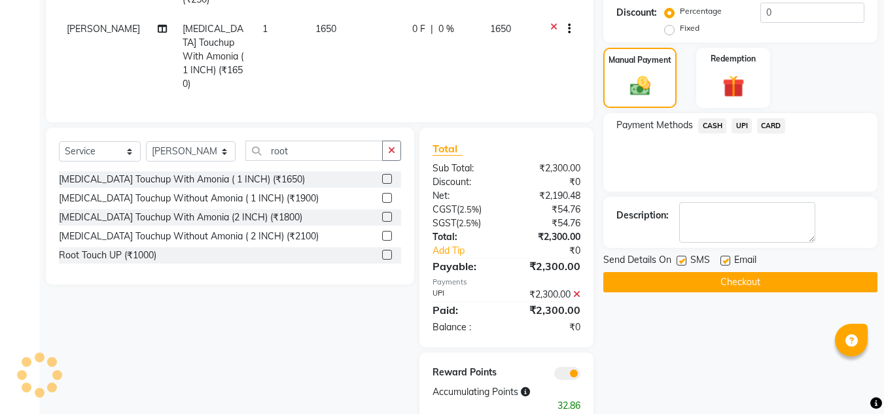
click at [732, 287] on button "Checkout" at bounding box center [740, 282] width 274 height 20
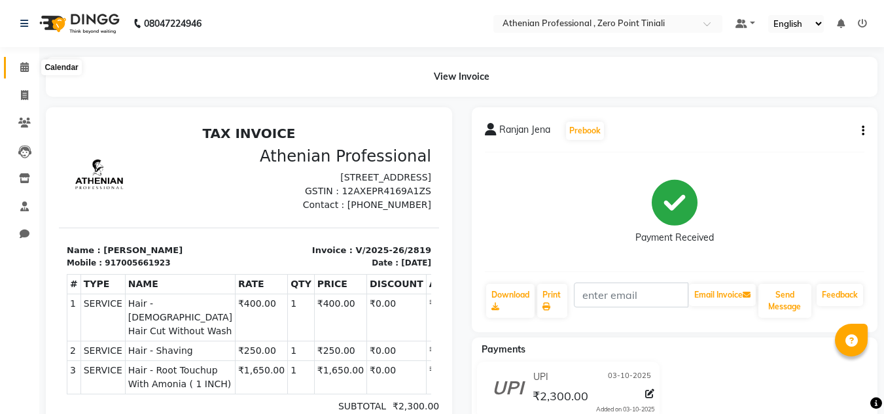
click at [26, 65] on icon at bounding box center [24, 67] width 9 height 10
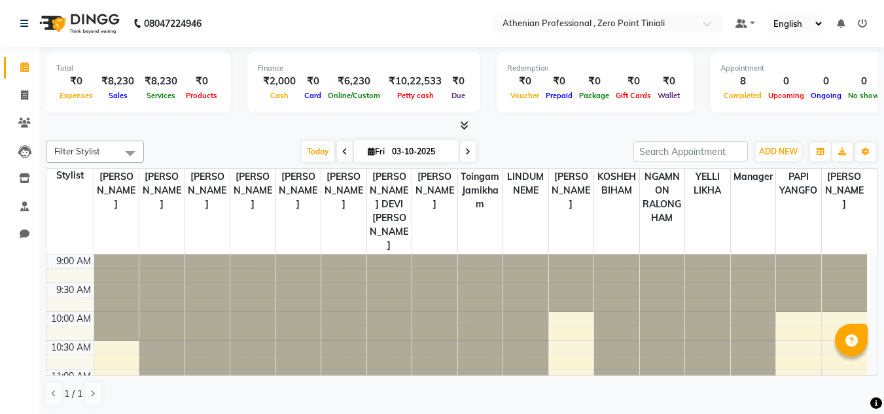
click at [462, 130] on span at bounding box center [462, 126] width 14 height 14
